Goal: Task Accomplishment & Management: Manage account settings

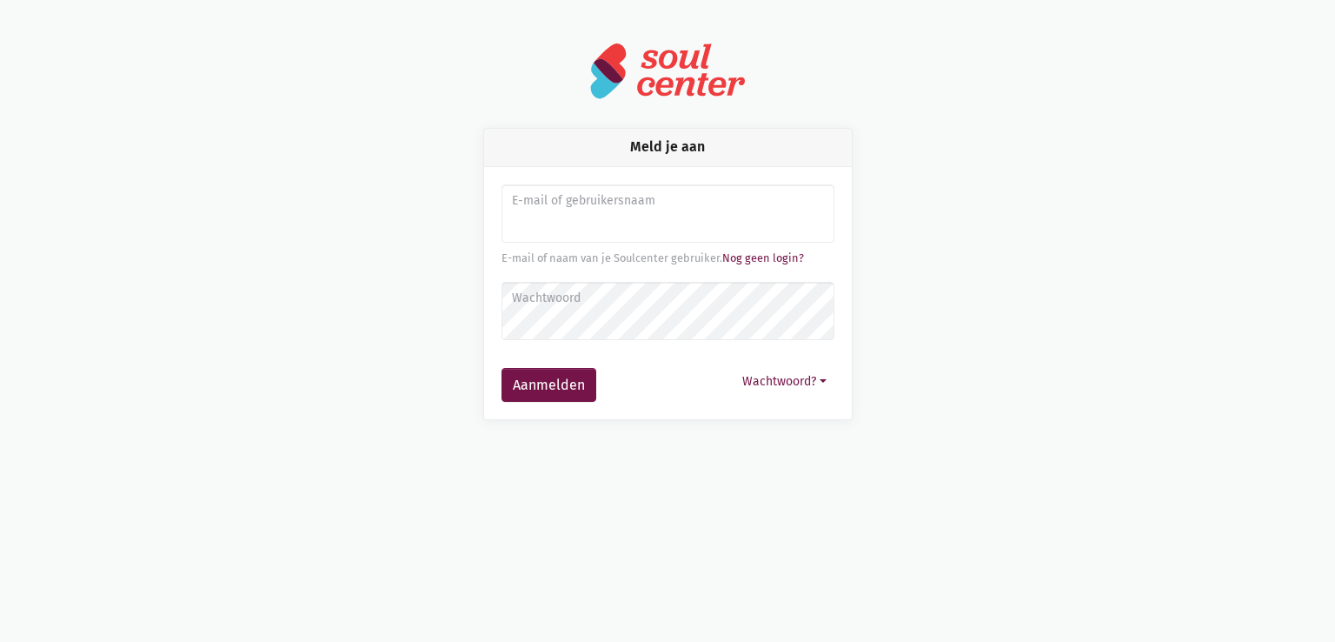
click at [673, 83] on img at bounding box center [667, 71] width 156 height 58
click at [654, 78] on img at bounding box center [667, 71] width 156 height 58
